Goal: Register for event/course

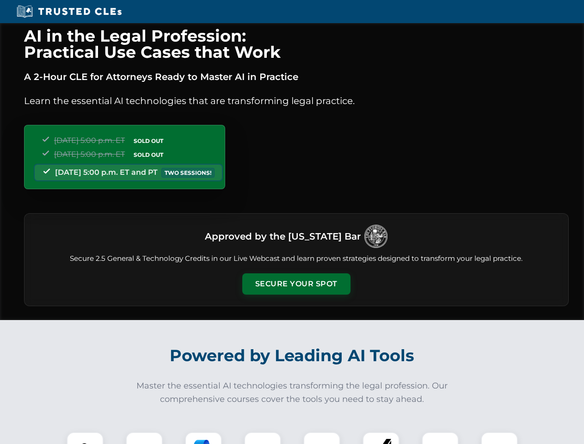
click at [296, 284] on button "Secure Your Spot" at bounding box center [296, 283] width 108 height 21
click at [85, 438] on img at bounding box center [85, 450] width 27 height 27
